Goal: Transaction & Acquisition: Subscribe to service/newsletter

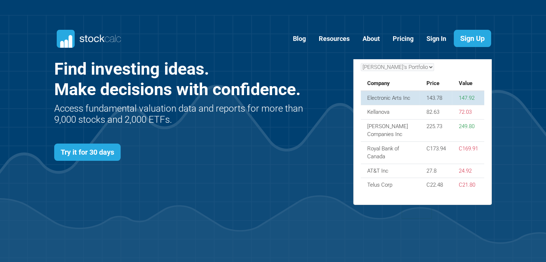
click at [459, 99] on td "147.92" at bounding box center [468, 98] width 32 height 14
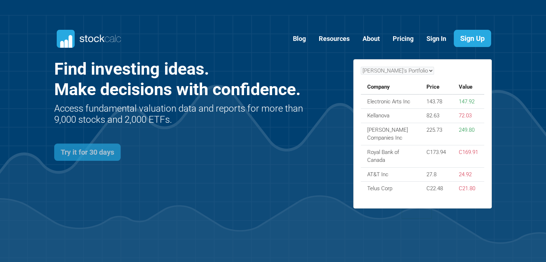
click at [83, 154] on link "Try it for 30 days" at bounding box center [87, 152] width 66 height 17
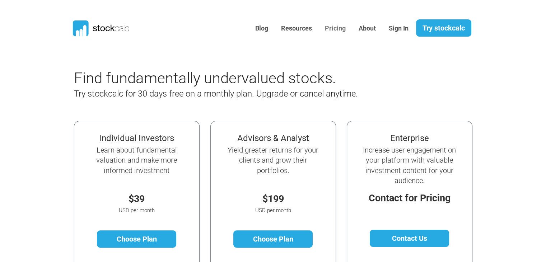
click at [336, 27] on link "Pricing" at bounding box center [335, 29] width 32 height 18
click at [419, 31] on link "Try stockcalc" at bounding box center [443, 27] width 55 height 17
click at [428, 34] on link "Try stockcalc" at bounding box center [443, 27] width 55 height 17
click at [86, 29] on icon at bounding box center [80, 28] width 16 height 16
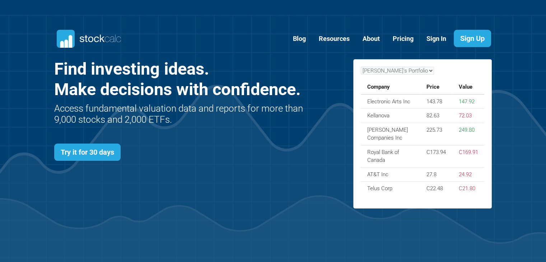
scroll to position [312, 459]
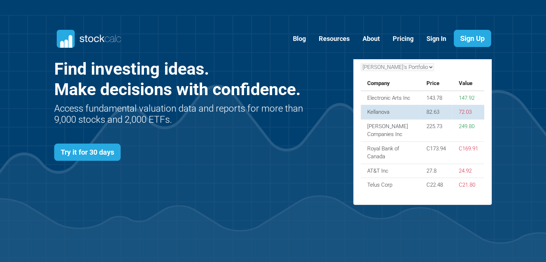
click at [381, 117] on td "Kellanova" at bounding box center [390, 112] width 59 height 14
click at [385, 112] on td "Kellanova" at bounding box center [390, 112] width 59 height 14
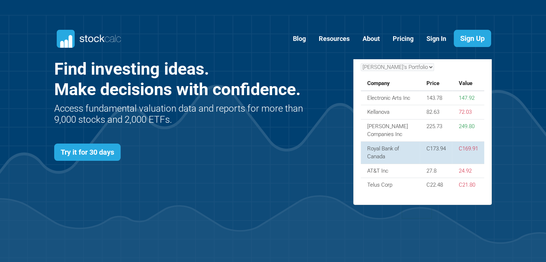
click at [366, 160] on td "Royal Bank of Canada" at bounding box center [390, 152] width 59 height 22
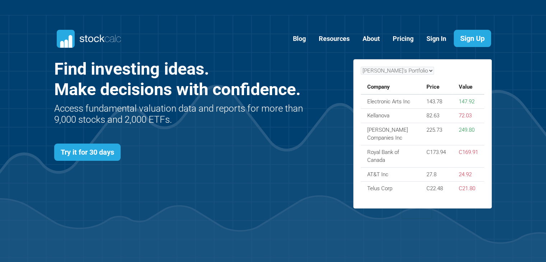
click at [349, 188] on div "John's Portfolio Company Price Value Electronic Arts Inc 143.78 147.92 Kellanov…" at bounding box center [423, 137] width 150 height 156
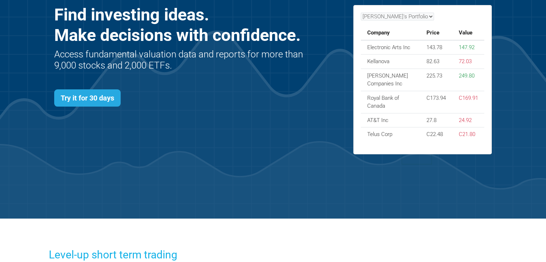
scroll to position [0, 0]
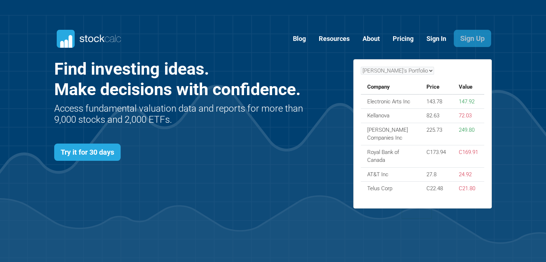
click at [474, 35] on link "Sign Up" at bounding box center [472, 38] width 37 height 17
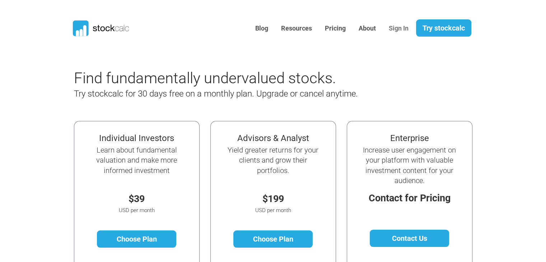
click at [401, 29] on link "Sign In" at bounding box center [398, 29] width 30 height 18
